Goal: Task Accomplishment & Management: Complete application form

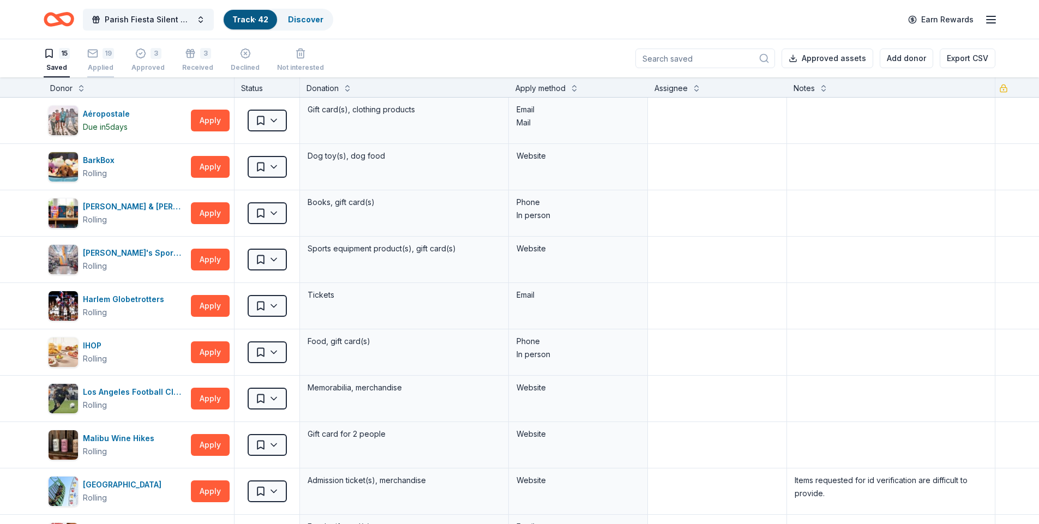
click at [91, 71] on div "Applied" at bounding box center [100, 67] width 27 height 9
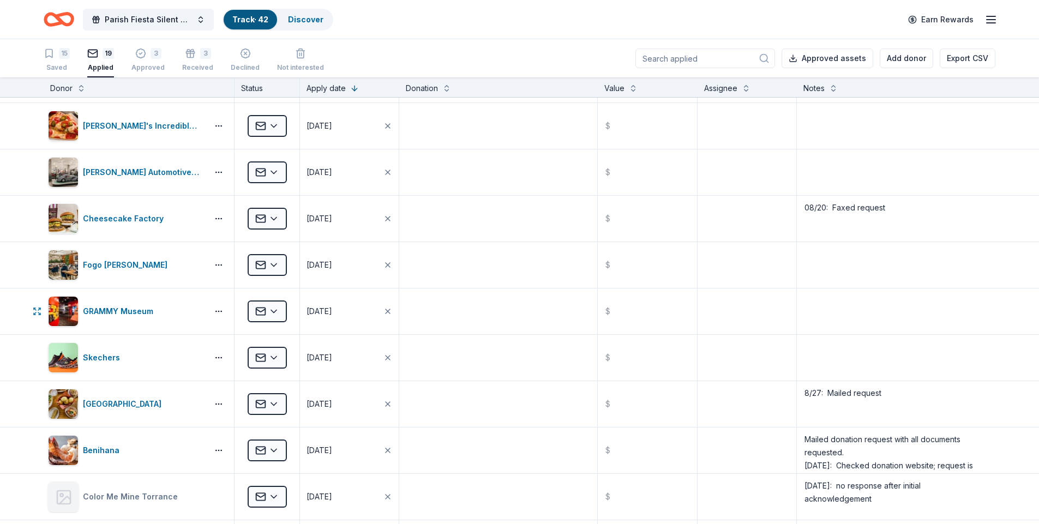
scroll to position [327, 0]
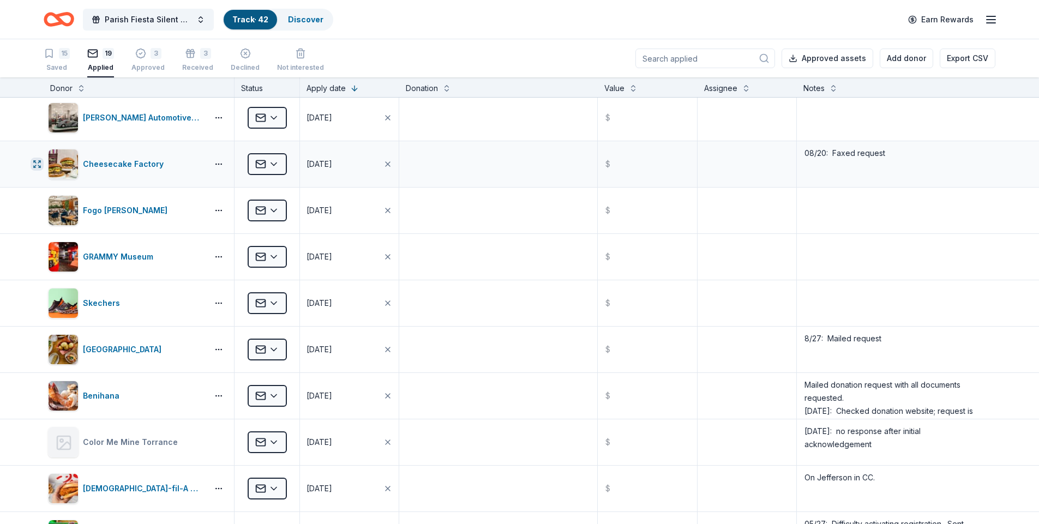
click at [35, 166] on icon "button" at bounding box center [35, 166] width 2 height 2
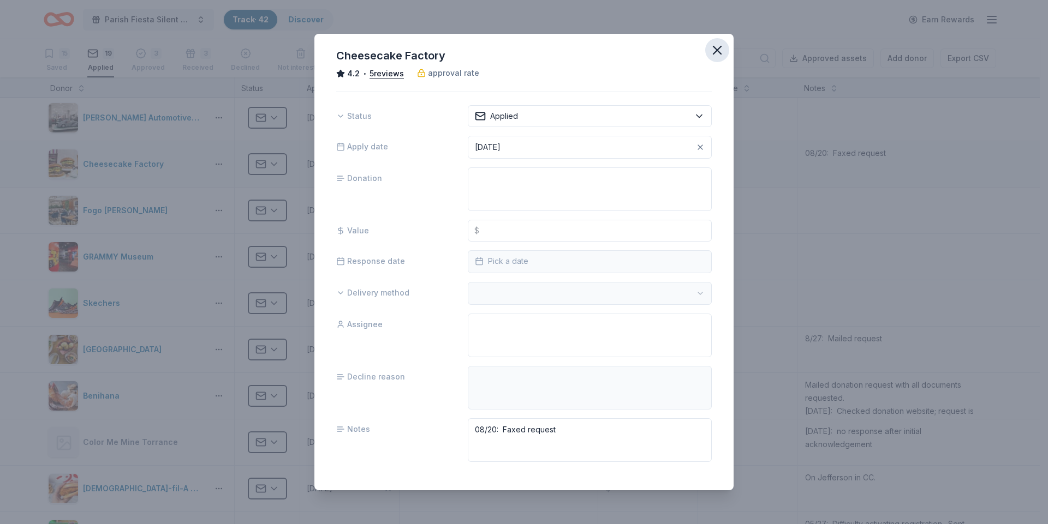
click at [709, 47] on icon "button" at bounding box center [716, 50] width 15 height 15
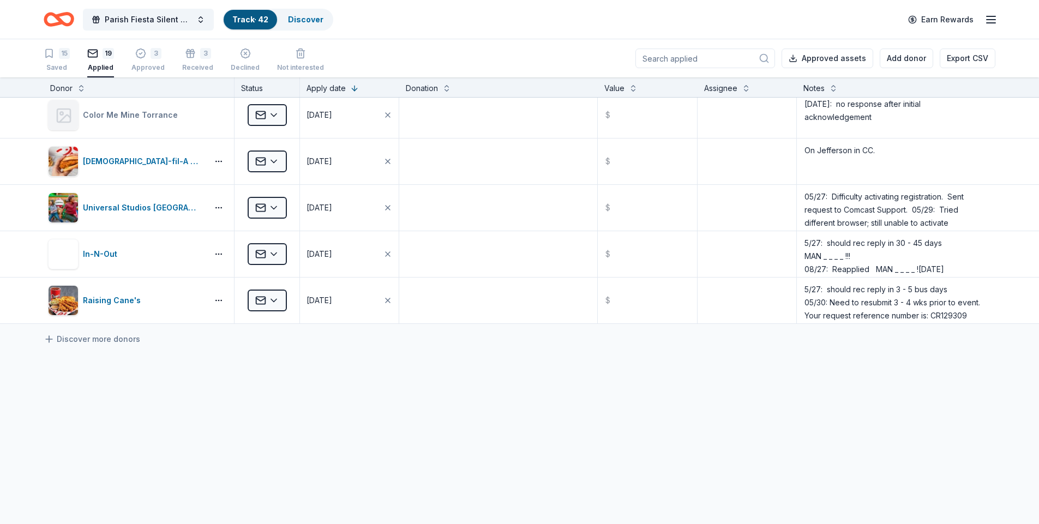
scroll to position [659, 0]
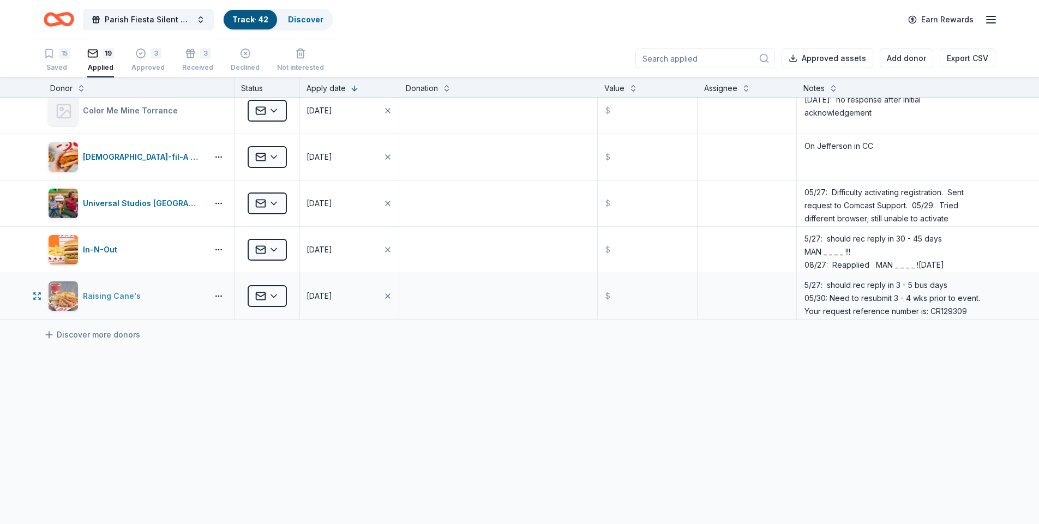
click at [111, 297] on div "Raising Cane's" at bounding box center [114, 296] width 62 height 13
click at [961, 308] on textarea "5/27: should rec reply in 3 - 5 bus days 05/30: Need to resubmit 3 - 4 wks prio…" at bounding box center [896, 296] width 196 height 44
click at [924, 312] on textarea "5/27: should rec reply in 3 - 5 bus days 05/30: Need to resubmit 3 - 4 wks prio…" at bounding box center [896, 296] width 196 height 44
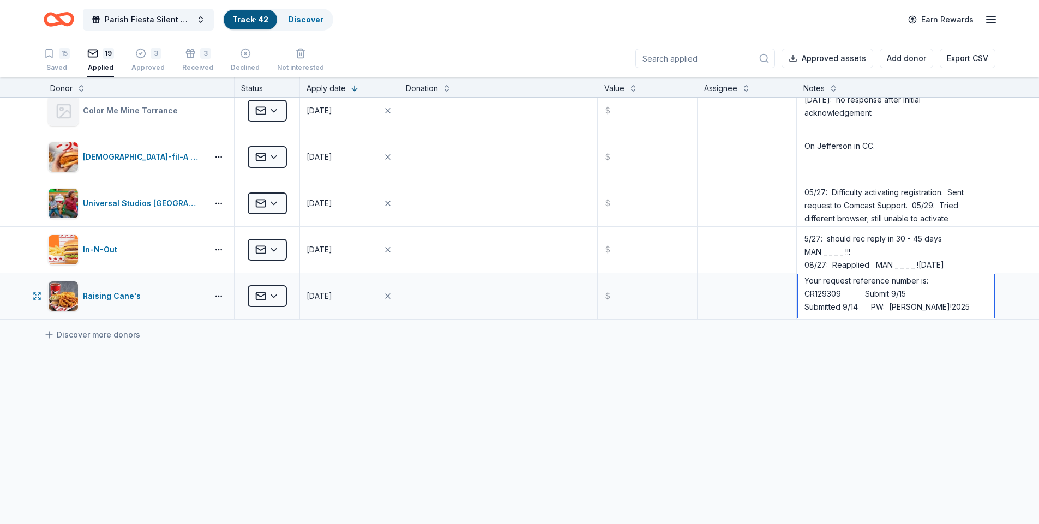
scroll to position [1, 0]
click at [798, 308] on textarea "5/27: should rec reply in 3 - 5 bus days 05/30: Need to resubmit 3 - 4 wks prio…" at bounding box center [896, 296] width 196 height 44
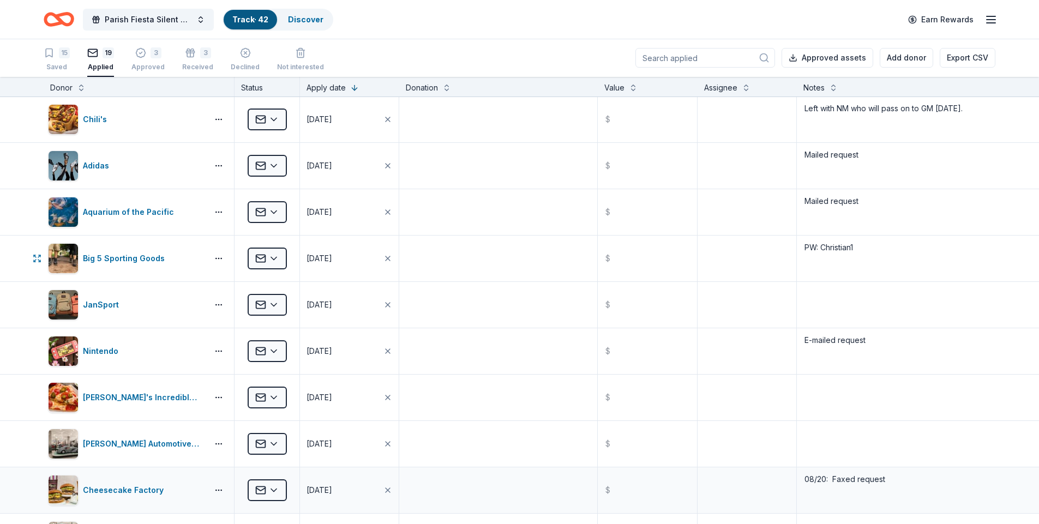
scroll to position [0, 0]
type textarea "5/27: should rec reply in 3 - 5 bus days 05/30: Need to resubmit 3 - 4 wks prio…"
click at [997, 19] on icon "button" at bounding box center [991, 19] width 13 height 13
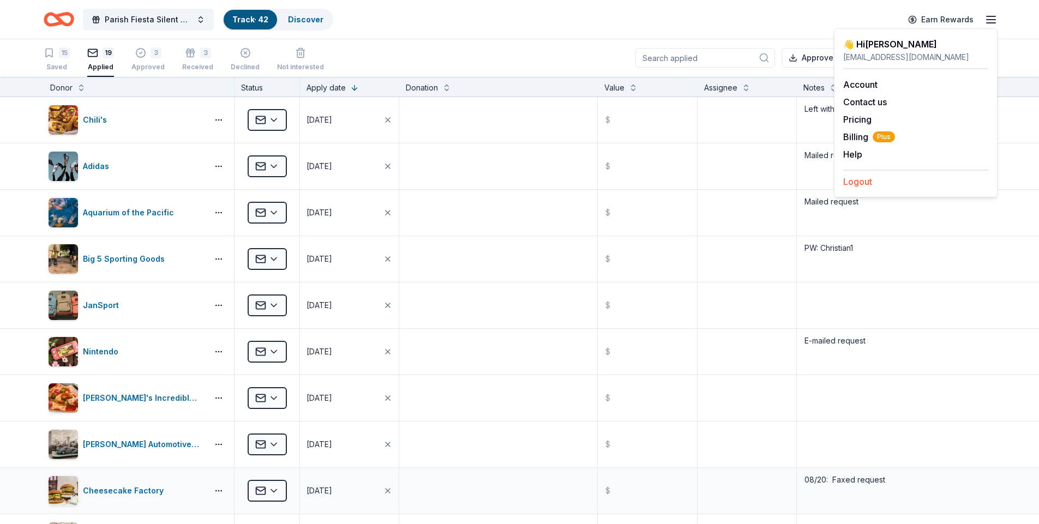
click at [861, 185] on button "Logout" at bounding box center [858, 181] width 29 height 13
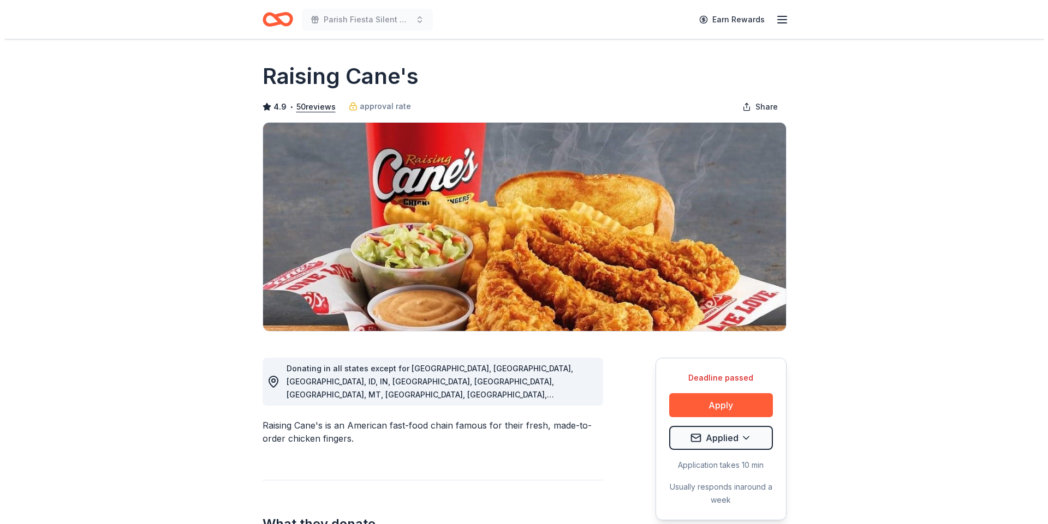
scroll to position [164, 0]
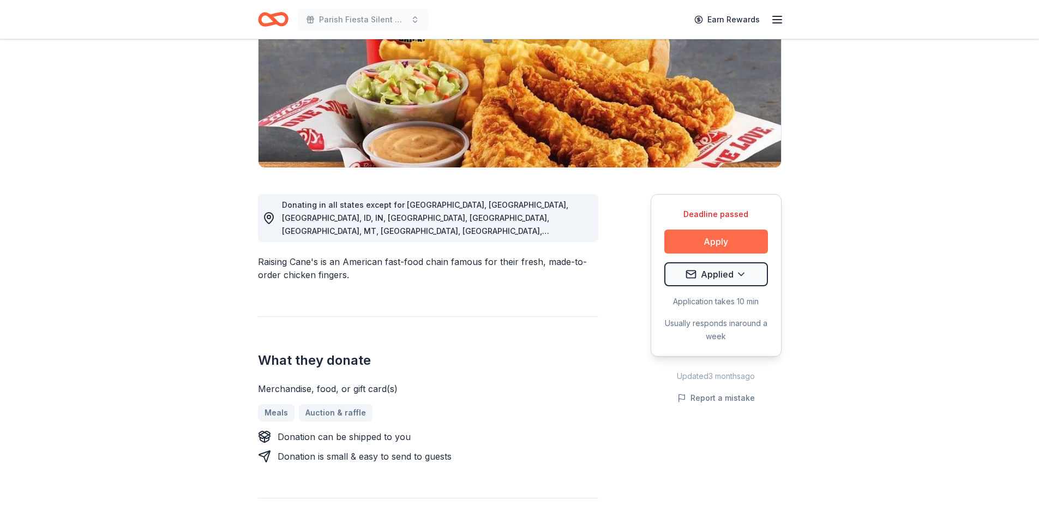
click at [707, 243] on button "Apply" at bounding box center [717, 242] width 104 height 24
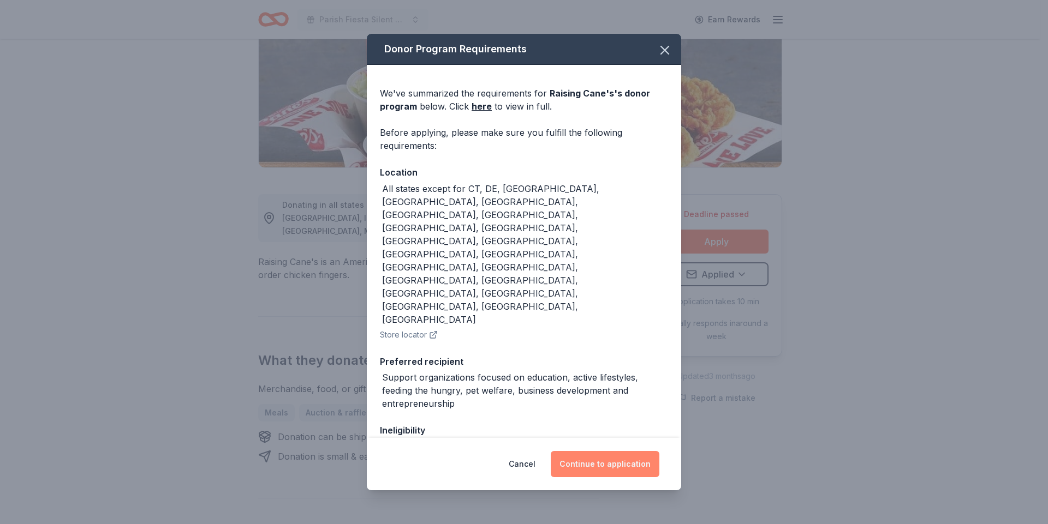
click at [594, 464] on button "Continue to application" at bounding box center [605, 464] width 109 height 26
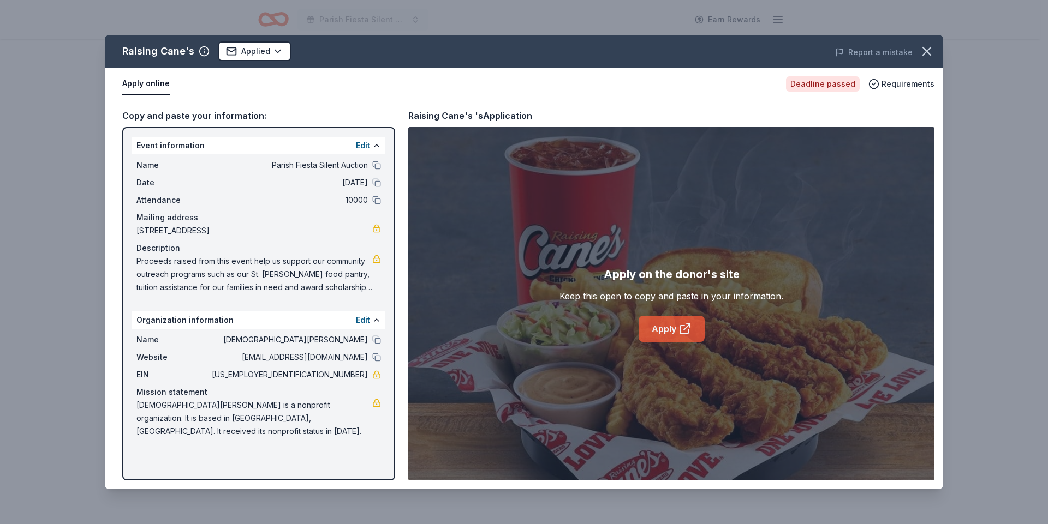
click at [681, 330] on icon at bounding box center [684, 328] width 13 height 13
click at [366, 143] on button "Edit" at bounding box center [363, 145] width 14 height 13
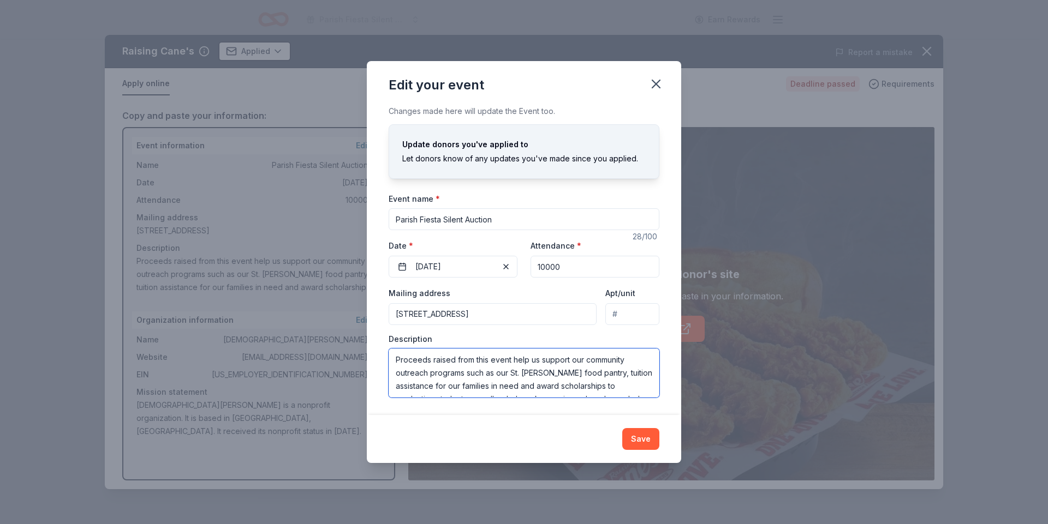
scroll to position [26, 0]
drag, startPoint x: 394, startPoint y: 357, endPoint x: 589, endPoint y: 378, distance: 195.3
click at [653, 392] on textarea "Proceeds raised from this event help us support our community outreach programs…" at bounding box center [523, 373] width 271 height 49
